Goal: Task Accomplishment & Management: Manage account settings

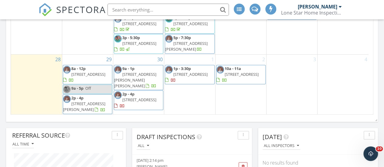
scroll to position [262, 0]
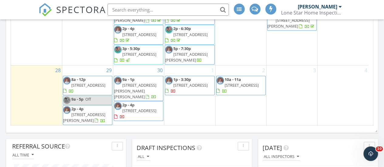
click at [77, 108] on span "2p - 4p" at bounding box center [77, 108] width 12 height 5
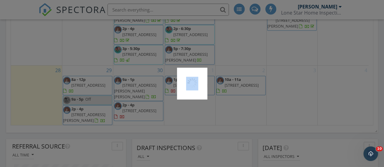
click at [77, 108] on div at bounding box center [192, 83] width 384 height 167
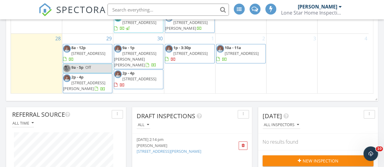
scroll to position [206, 0]
click at [131, 76] on span "[STREET_ADDRESS]" at bounding box center [139, 78] width 34 height 5
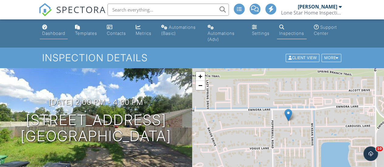
click at [57, 31] on div "Dashboard" at bounding box center [53, 33] width 23 height 5
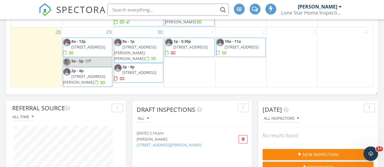
scroll to position [206, 0]
click at [236, 42] on span "10a - 11a" at bounding box center [233, 41] width 16 height 5
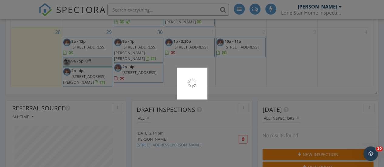
click at [236, 42] on div at bounding box center [192, 83] width 384 height 167
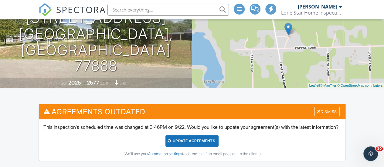
scroll to position [91, 0]
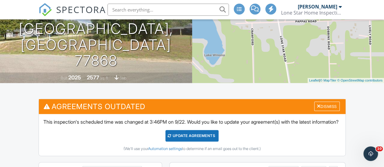
drag, startPoint x: 384, startPoint y: 37, endPoint x: 384, endPoint y: 14, distance: 23.4
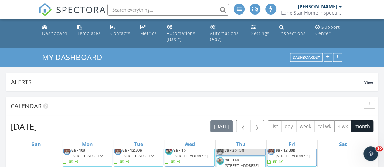
click at [64, 34] on div "Dashboard" at bounding box center [54, 33] width 25 height 6
